Goal: Information Seeking & Learning: Find specific page/section

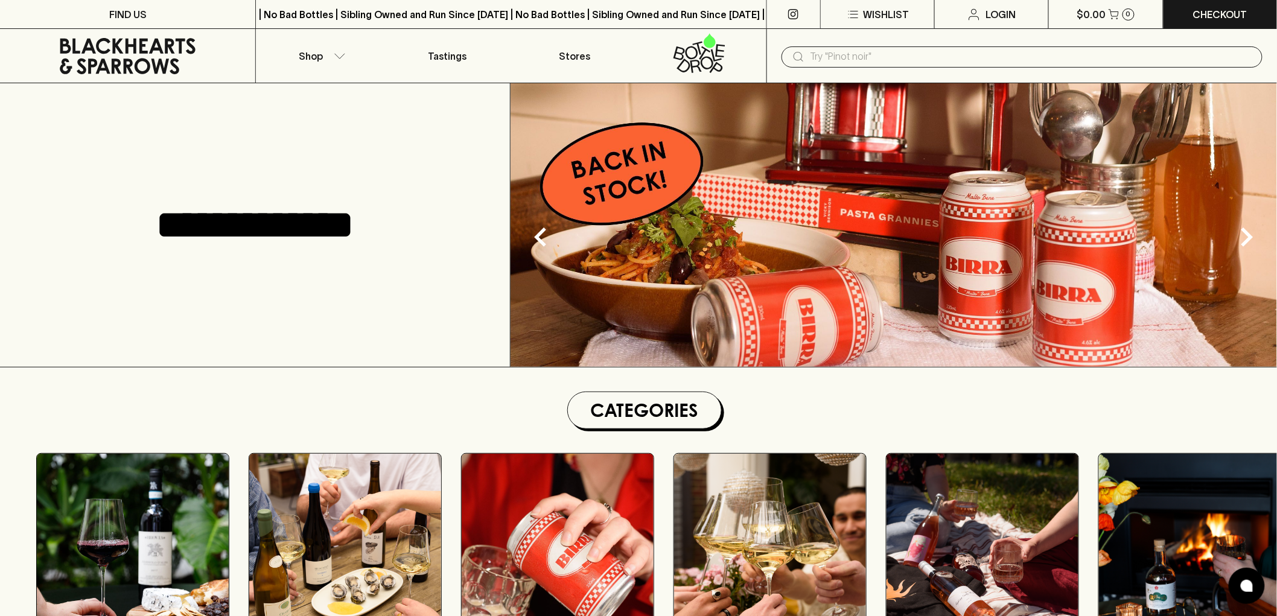
click at [829, 53] on input "text" at bounding box center [1032, 56] width 442 height 19
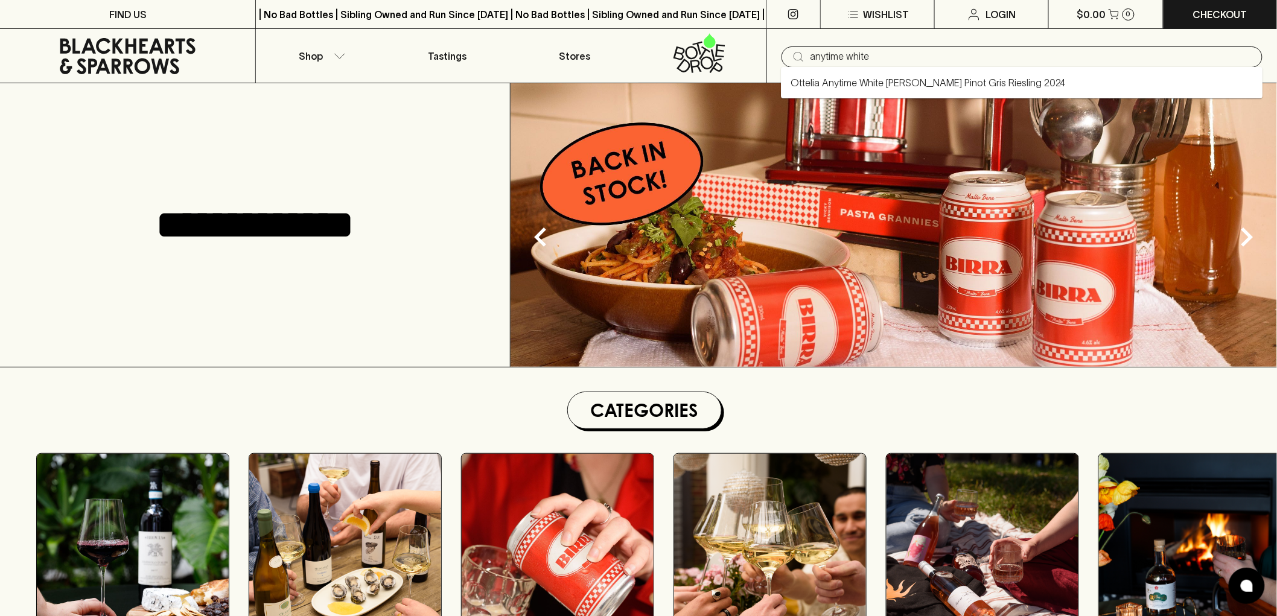
click at [850, 81] on link "Ottelia Anytime White [PERSON_NAME] Pinot Gris Riesling 2024" at bounding box center [928, 82] width 275 height 14
type input "Ottelia Anytime White [PERSON_NAME] Pinot Gris Riesling 2024"
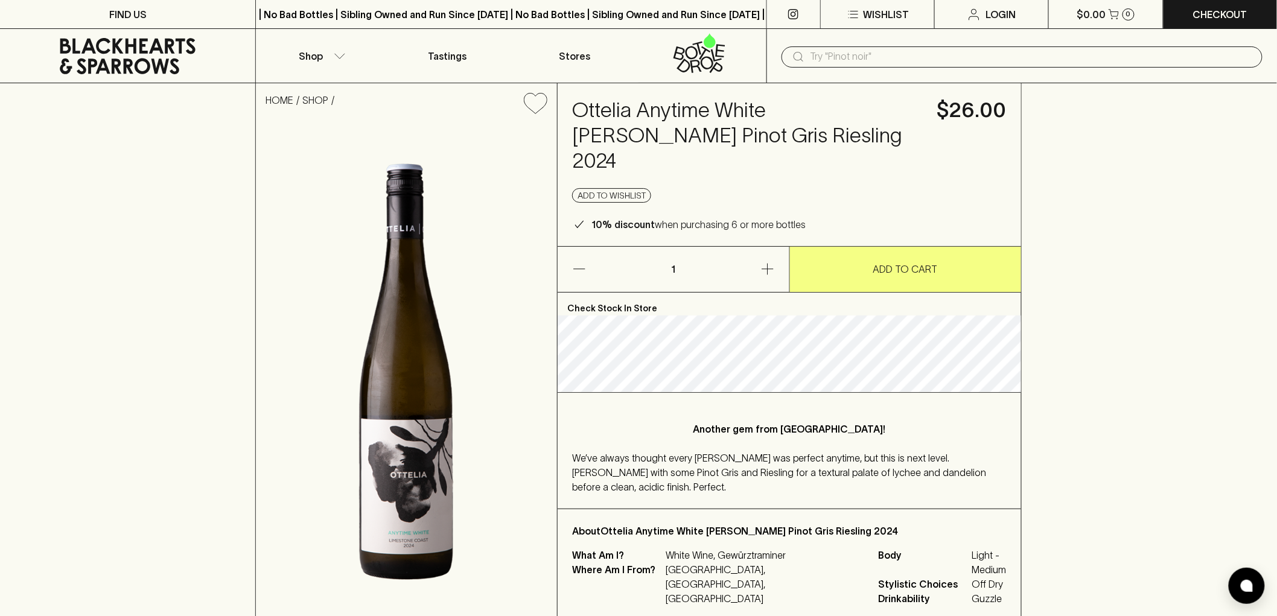
click at [955, 453] on div "We’ve always thought every [PERSON_NAME] was perfect anytime, but this is next …" at bounding box center [789, 472] width 435 height 43
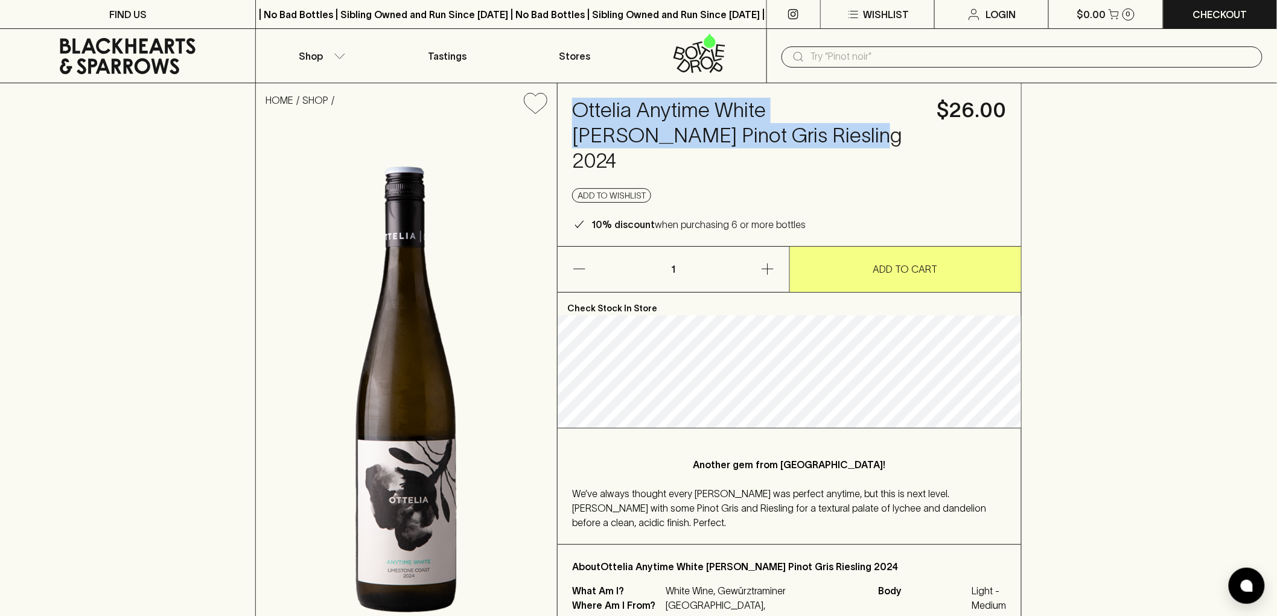
drag, startPoint x: 734, startPoint y: 136, endPoint x: 576, endPoint y: 115, distance: 159.5
click at [576, 115] on h4 "Ottelia Anytime White [PERSON_NAME] Pinot Gris Riesling 2024" at bounding box center [747, 136] width 351 height 76
copy h4 "Ottelia Anytime White [PERSON_NAME] Pinot Gris Riesling 2024"
click at [833, 153] on div "Ottelia Anytime White Gewurtz Pinot Gris Riesling 2024 $26.00 Add to wishlist 1…" at bounding box center [790, 164] width 464 height 163
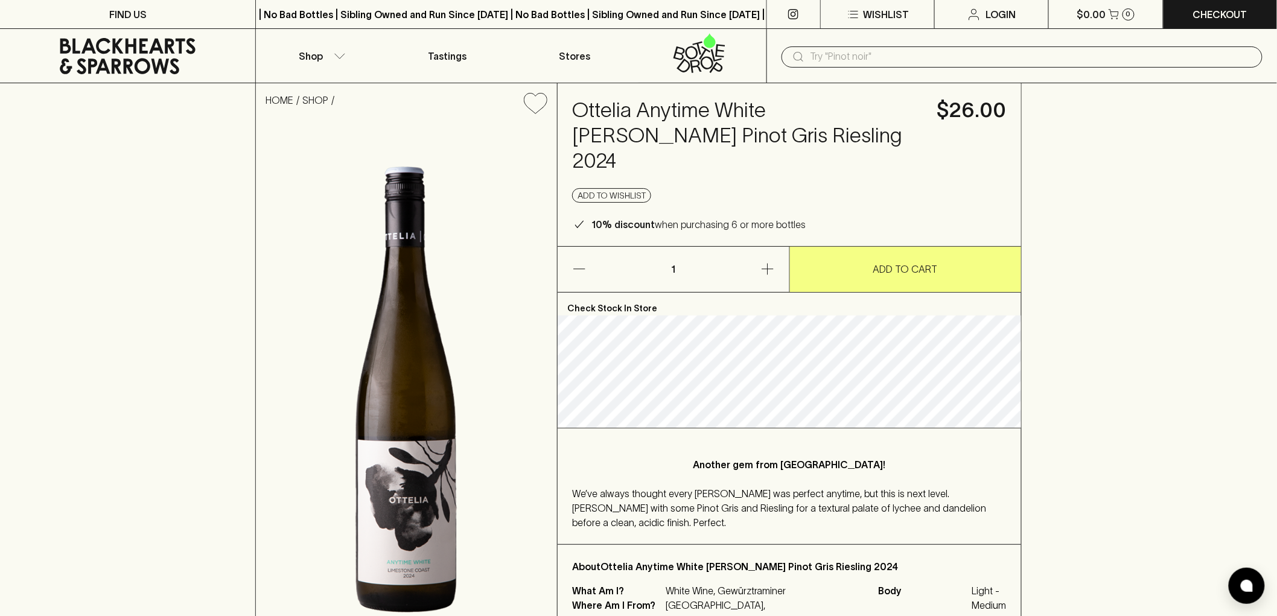
click at [155, 59] on icon at bounding box center [127, 56] width 237 height 36
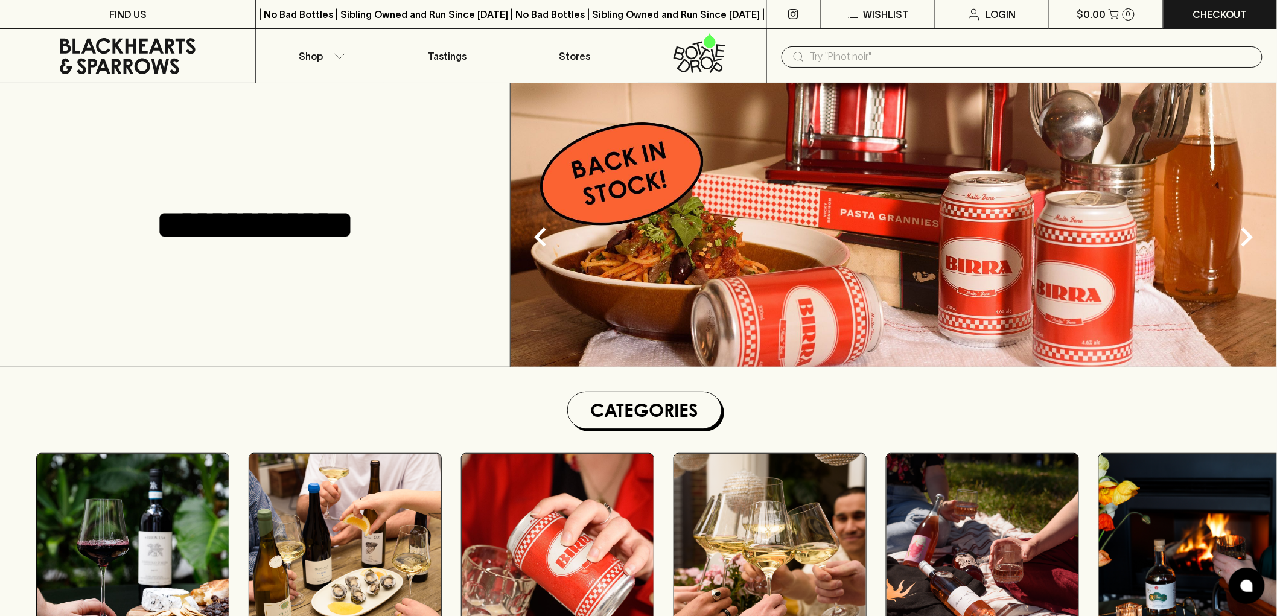
click at [818, 58] on input "text" at bounding box center [1032, 56] width 442 height 19
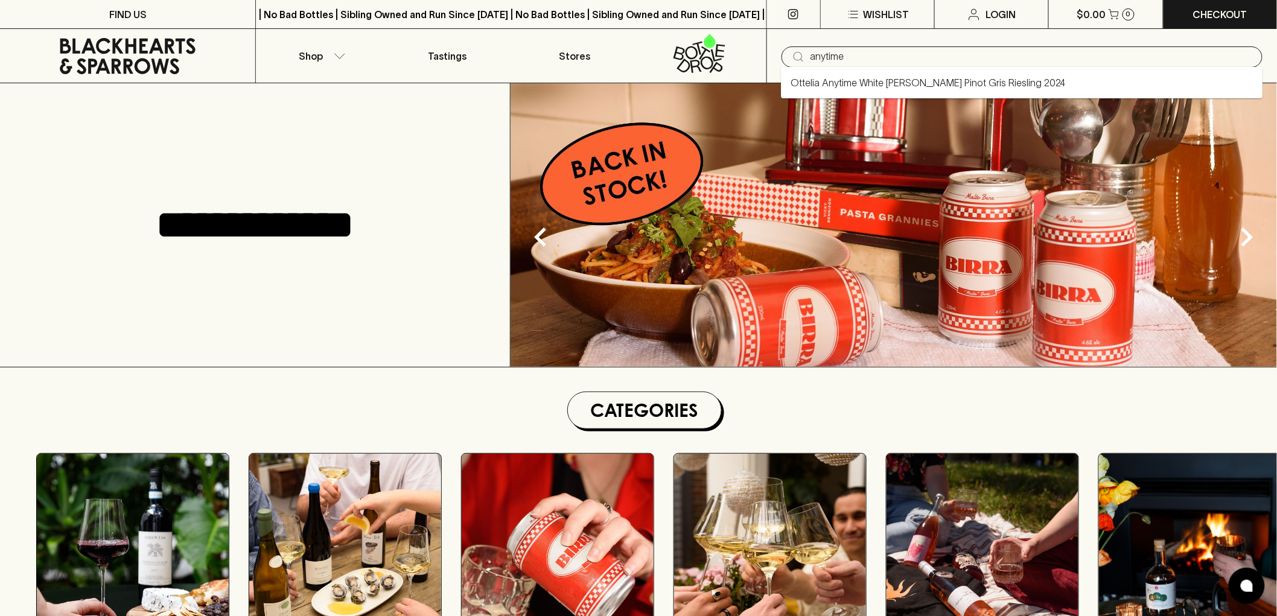
click at [816, 82] on link "Ottelia Anytime White [PERSON_NAME] Pinot Gris Riesling 2024" at bounding box center [928, 82] width 275 height 14
type input "Ottelia Anytime White [PERSON_NAME] Pinot Gris Riesling 2024"
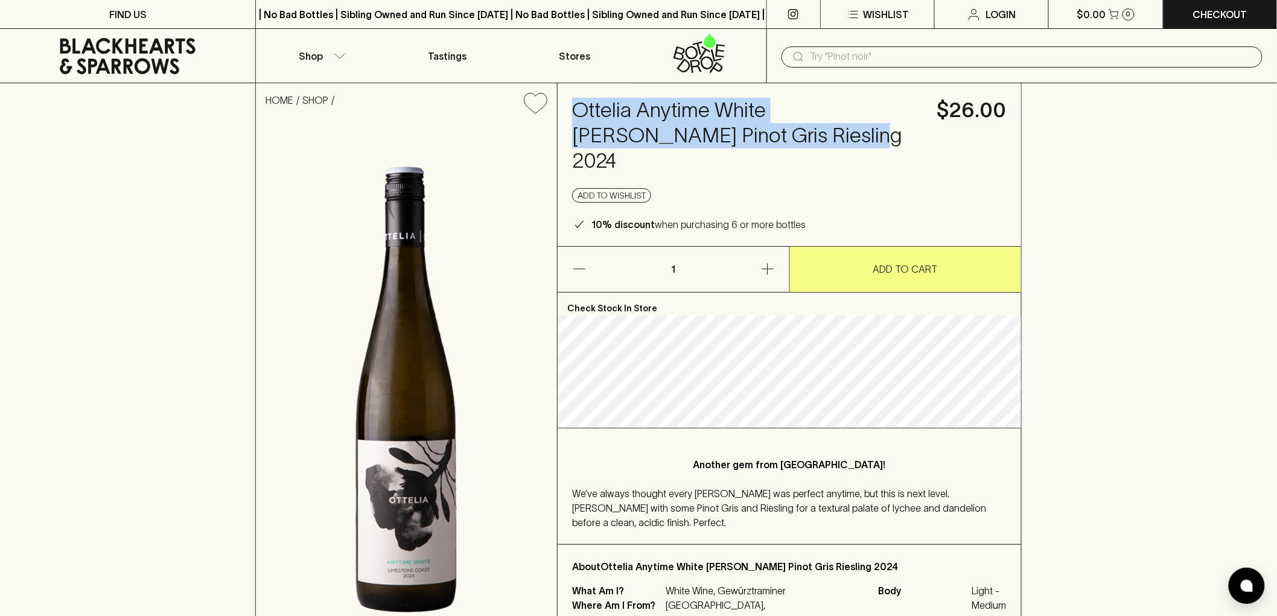
drag, startPoint x: 748, startPoint y: 135, endPoint x: 574, endPoint y: 110, distance: 176.1
click at [574, 110] on h4 "Ottelia Anytime White [PERSON_NAME] Pinot Gris Riesling 2024" at bounding box center [747, 136] width 351 height 76
copy h4 "Ottelia Anytime White [PERSON_NAME] Pinot Gris Riesling 2024"
click at [151, 45] on icon at bounding box center [127, 56] width 237 height 36
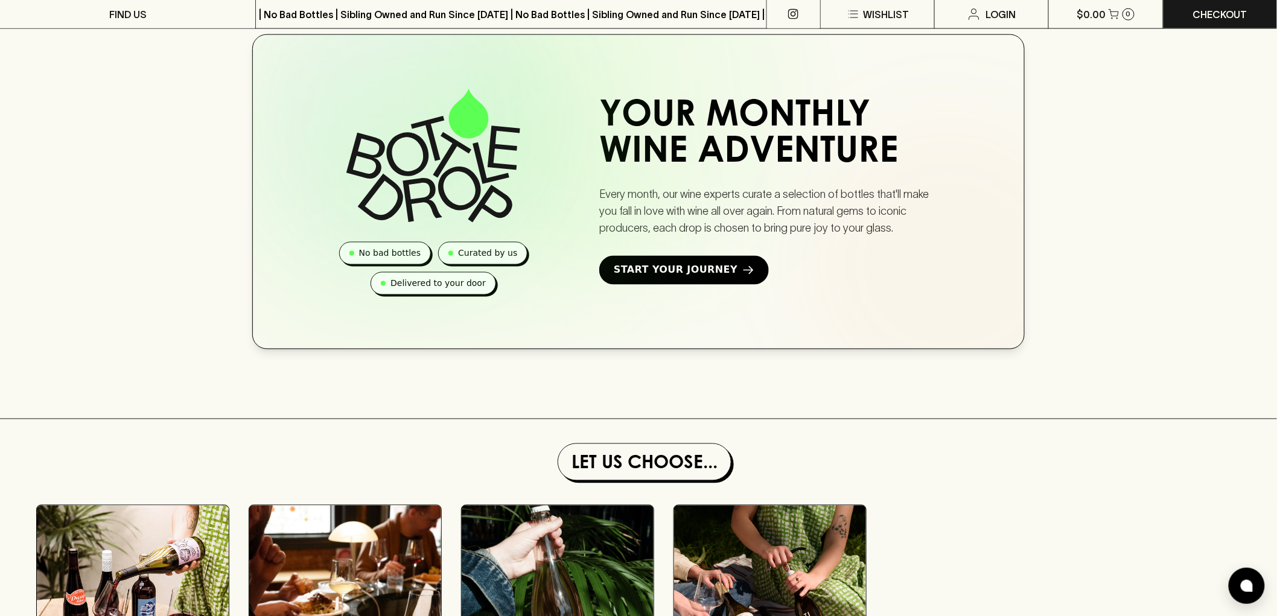
scroll to position [871, 0]
